Goal: Task Accomplishment & Management: Manage account settings

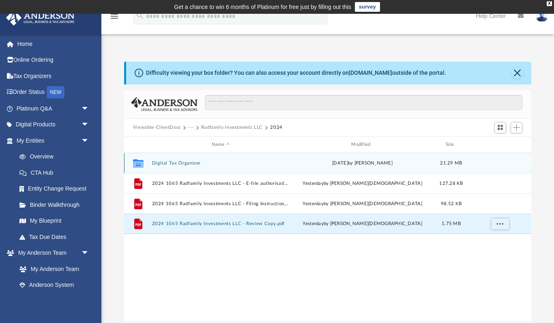
scroll to position [185, 408]
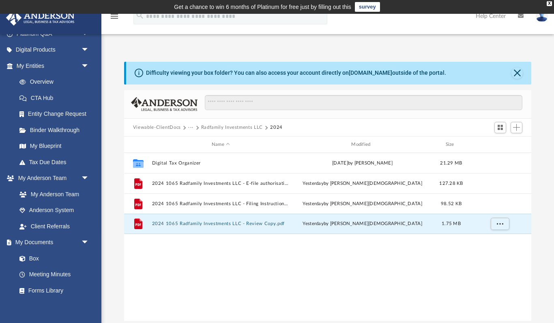
click at [193, 127] on button "···" at bounding box center [190, 127] width 5 height 7
click at [196, 142] on li "Tax" at bounding box center [197, 141] width 8 height 9
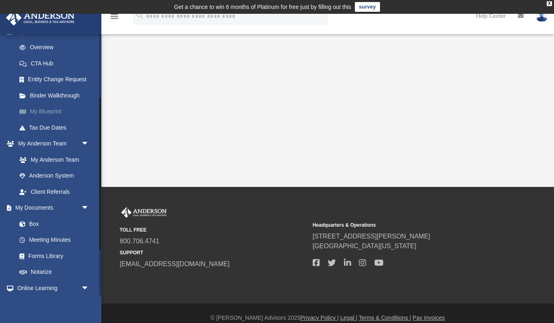
scroll to position [110, 0]
click at [39, 220] on link "Box" at bounding box center [56, 222] width 90 height 16
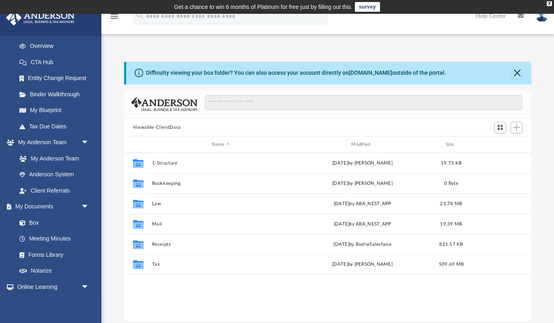
scroll to position [0, 0]
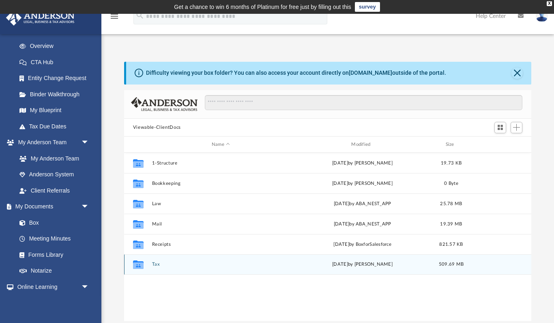
click at [155, 264] on button "Tax" at bounding box center [221, 264] width 138 height 5
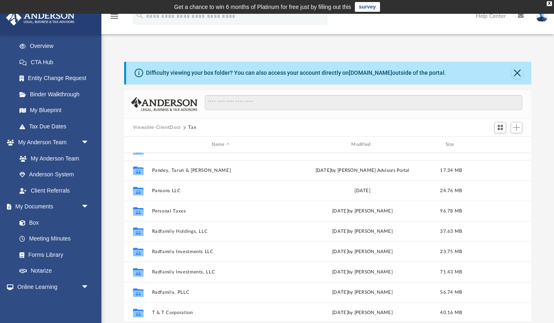
scroll to position [10, 0]
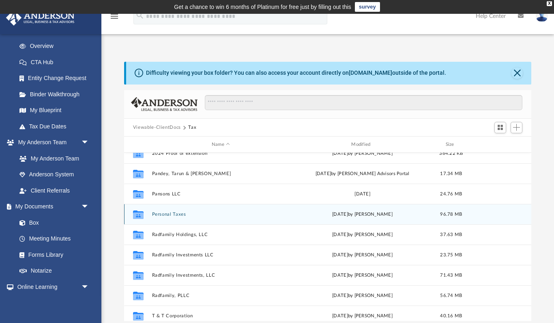
click at [172, 215] on button "Personal Taxes" at bounding box center [221, 213] width 138 height 5
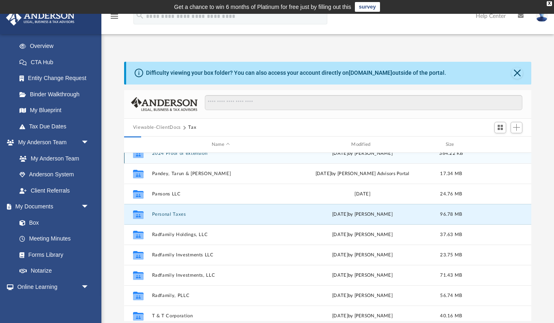
scroll to position [0, 0]
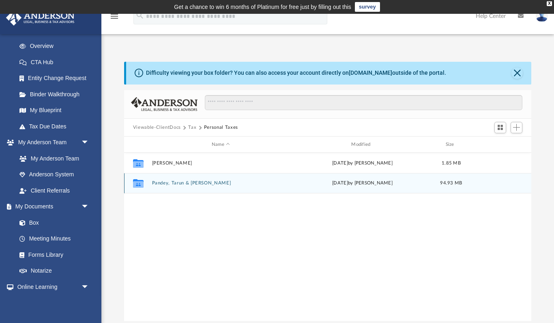
click at [170, 183] on button "Pandey, Tarun & [PERSON_NAME]" at bounding box center [221, 183] width 138 height 5
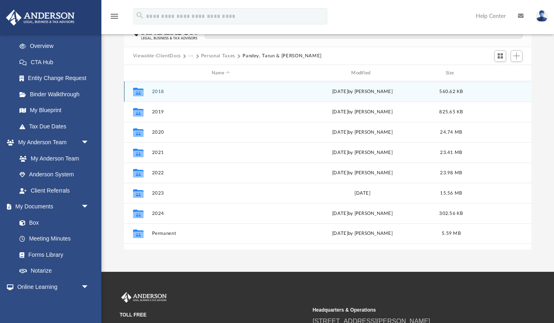
scroll to position [73, 0]
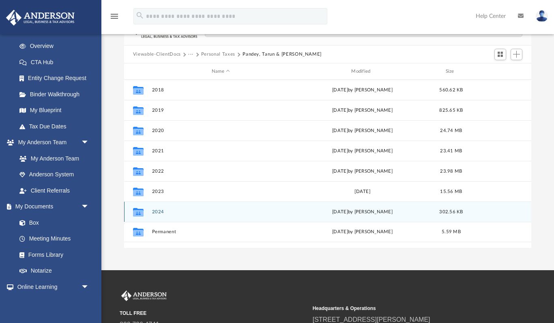
click at [157, 213] on button "2024" at bounding box center [221, 211] width 138 height 5
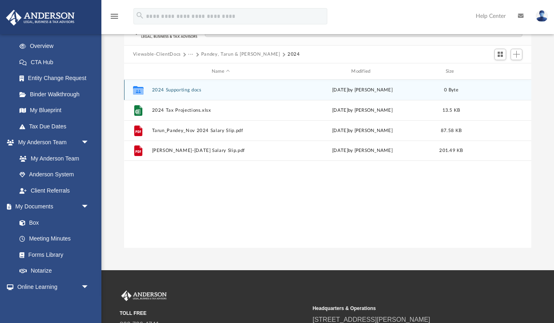
click at [186, 90] on button "2024 Supporting docs" at bounding box center [221, 89] width 138 height 5
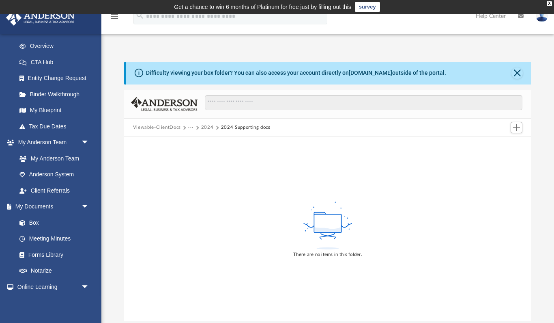
scroll to position [0, 0]
click at [206, 127] on button "2024" at bounding box center [207, 127] width 13 height 7
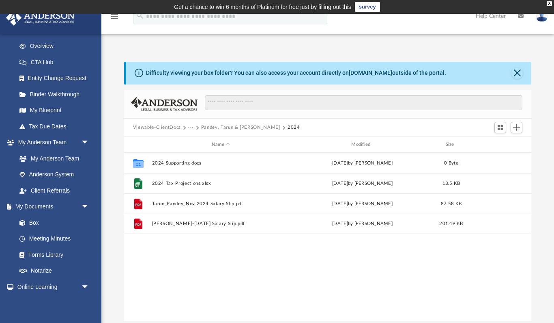
scroll to position [185, 408]
click at [242, 129] on button "Pandey, Tarun & Tulika" at bounding box center [240, 127] width 79 height 7
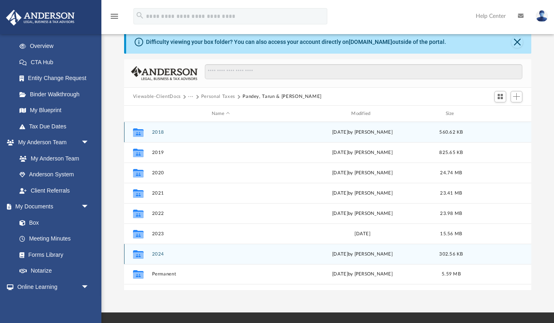
scroll to position [38, 0]
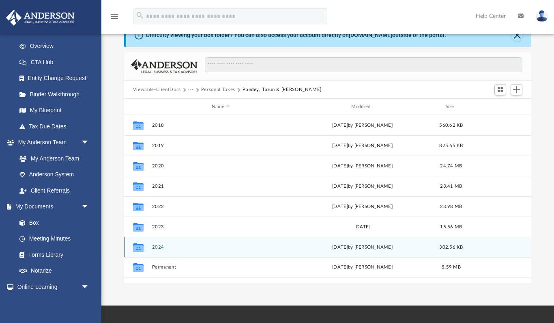
click at [162, 247] on button "2024" at bounding box center [221, 246] width 138 height 5
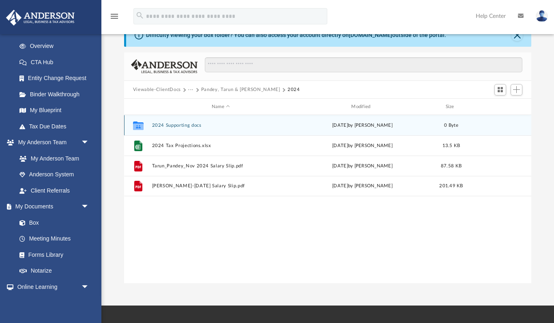
click at [182, 125] on button "2024 Supporting docs" at bounding box center [221, 125] width 138 height 5
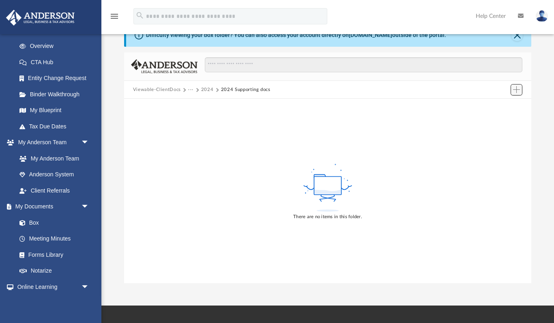
click at [515, 90] on span "Add" at bounding box center [516, 89] width 7 height 7
click at [504, 107] on li "Upload" at bounding box center [505, 105] width 26 height 9
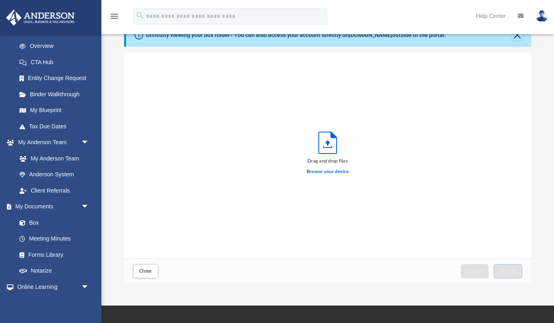
scroll to position [206, 408]
click at [336, 171] on label "Browse your device" at bounding box center [328, 171] width 42 height 7
click at [0, 0] on input "Browse your device" at bounding box center [0, 0] width 0 height 0
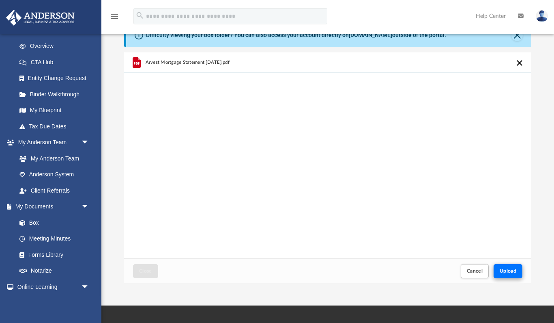
click at [505, 269] on span "Upload" at bounding box center [508, 270] width 17 height 5
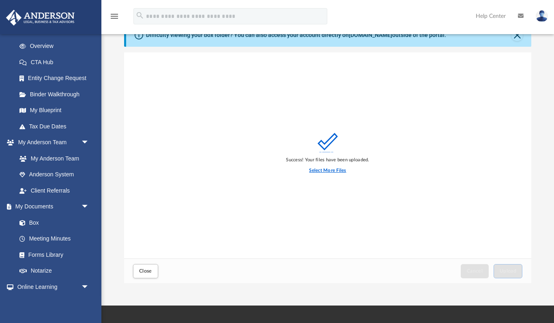
click at [332, 171] on label "Select More Files" at bounding box center [327, 170] width 37 height 7
click at [0, 0] on input "Select More Files" at bounding box center [0, 0] width 0 height 0
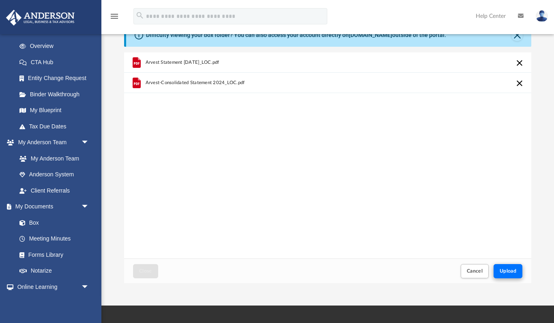
click at [500, 268] on span "Upload" at bounding box center [508, 270] width 17 height 5
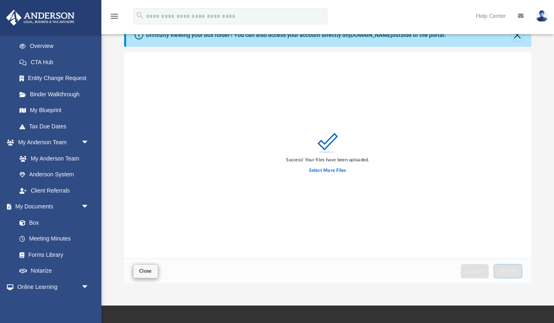
click at [143, 271] on span "Close" at bounding box center [145, 270] width 13 height 5
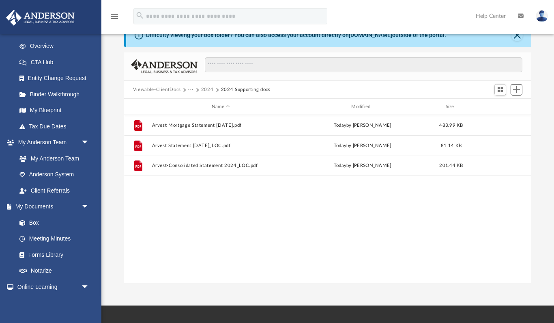
scroll to position [185, 408]
click at [208, 91] on button "2024" at bounding box center [207, 89] width 13 height 7
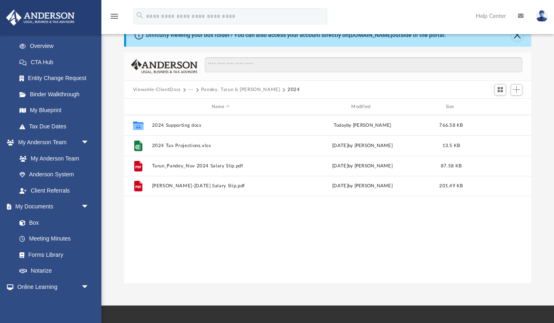
click at [167, 91] on button "Viewable-ClientDocs" at bounding box center [157, 89] width 48 height 7
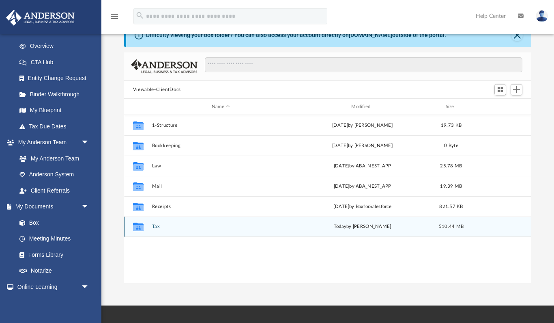
click at [153, 226] on button "Tax" at bounding box center [221, 226] width 138 height 5
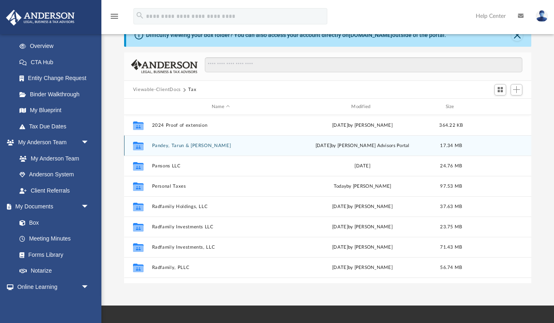
click at [187, 145] on button "Pandey, Tarun & Tulika" at bounding box center [221, 145] width 138 height 5
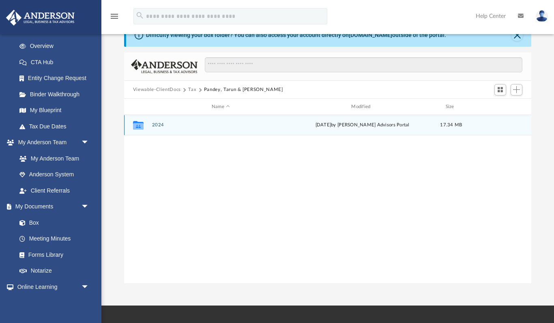
click at [159, 125] on button "2024" at bounding box center [221, 125] width 138 height 5
click at [183, 124] on button "Digital Tax Organizer" at bounding box center [221, 125] width 138 height 5
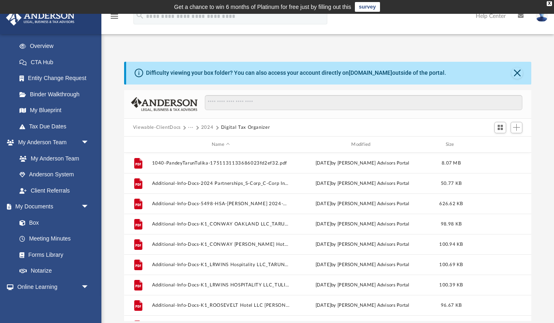
scroll to position [0, 0]
click at [206, 127] on button "2024" at bounding box center [207, 127] width 13 height 7
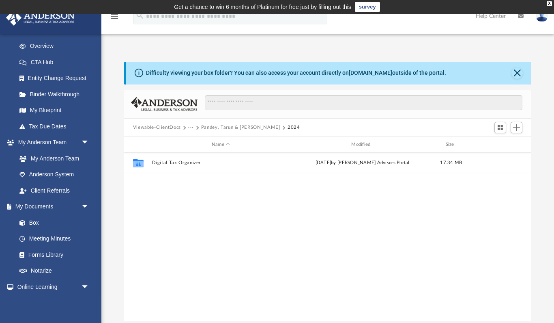
click at [214, 127] on button "Pandey, Tarun & Tulika" at bounding box center [240, 127] width 79 height 7
click at [214, 128] on button "Pandey, Tarun & Tulika" at bounding box center [243, 127] width 79 height 7
click at [193, 127] on button "Tax" at bounding box center [192, 127] width 8 height 7
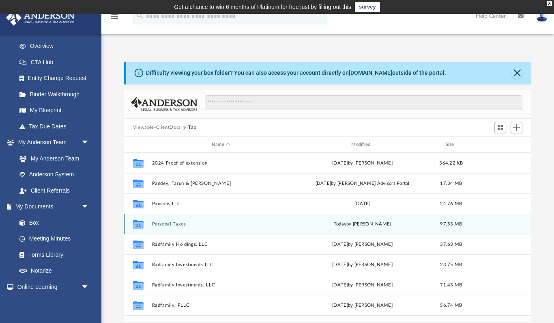
click at [170, 222] on button "Personal Taxes" at bounding box center [221, 223] width 138 height 5
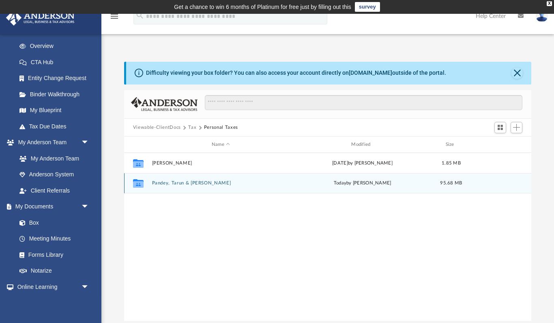
click at [192, 185] on button "Pandey, Tarun & Tulika" at bounding box center [221, 183] width 138 height 5
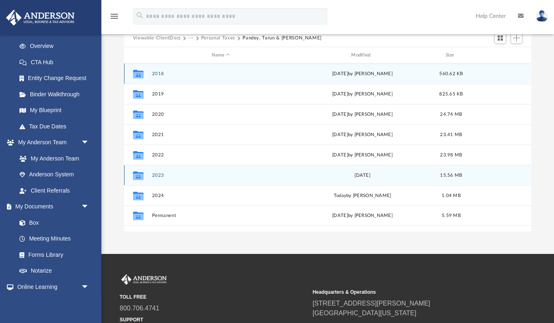
scroll to position [108, 0]
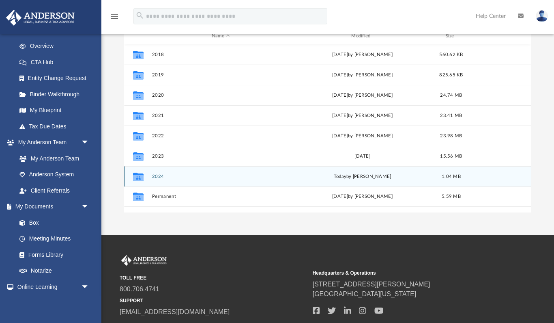
click at [159, 177] on button "2024" at bounding box center [221, 176] width 138 height 5
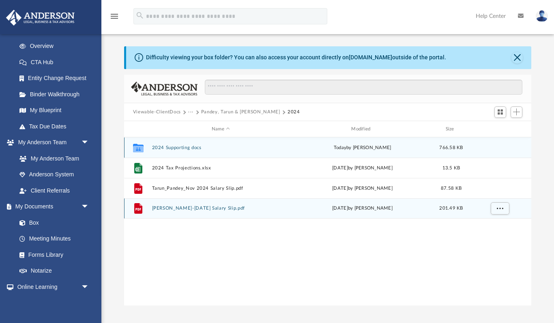
scroll to position [13, 0]
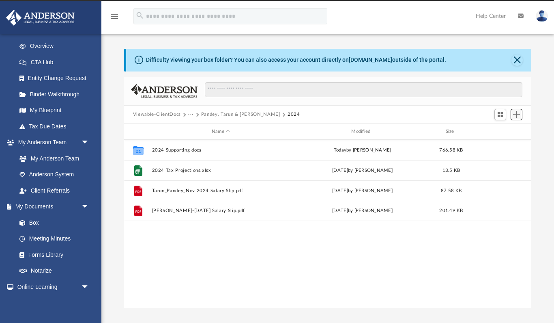
click at [517, 112] on span "Add" at bounding box center [516, 114] width 7 height 7
click at [497, 129] on li "Upload" at bounding box center [505, 130] width 26 height 9
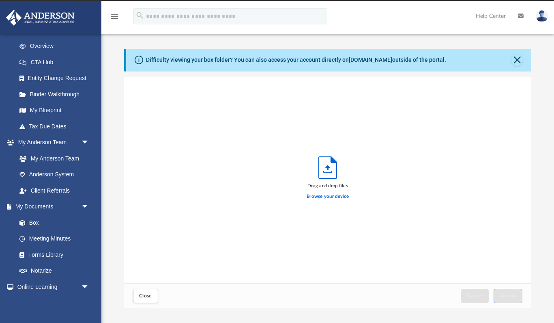
scroll to position [206, 408]
click at [334, 195] on label "Browse your device" at bounding box center [328, 196] width 42 height 7
click at [0, 0] on input "Browse your device" at bounding box center [0, 0] width 0 height 0
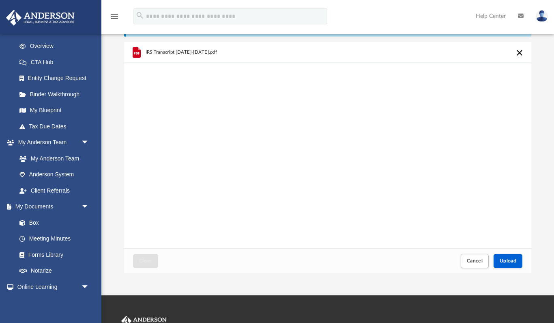
scroll to position [62, 0]
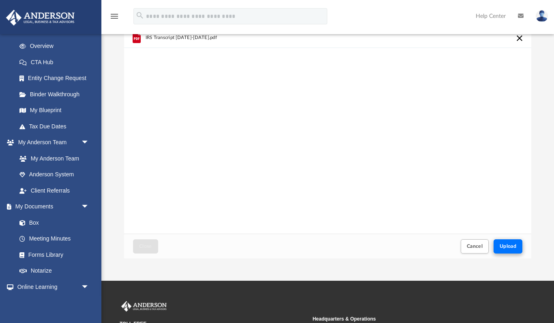
click at [508, 246] on span "Upload" at bounding box center [508, 245] width 17 height 5
